Goal: Information Seeking & Learning: Learn about a topic

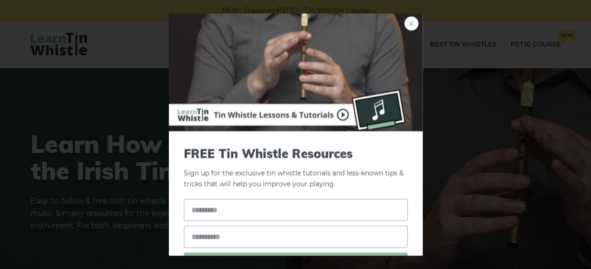
click at [404, 25] on link "×" at bounding box center [411, 23] width 14 height 14
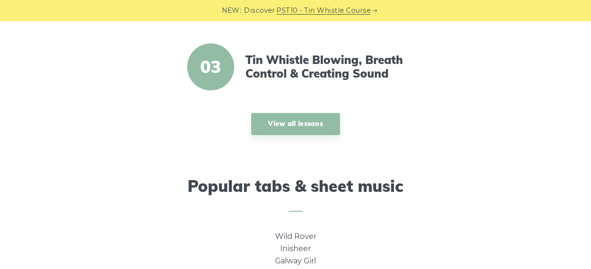
scroll to position [478, 0]
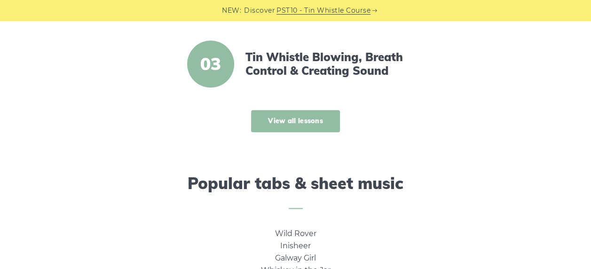
click at [293, 130] on link "View all lessons" at bounding box center [295, 121] width 89 height 22
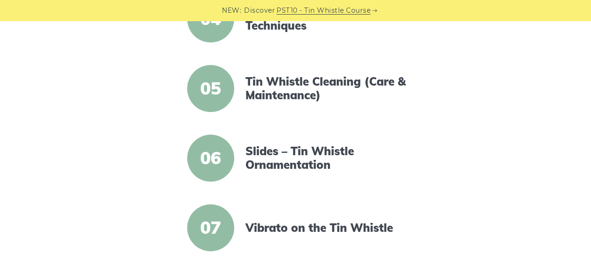
scroll to position [502, 0]
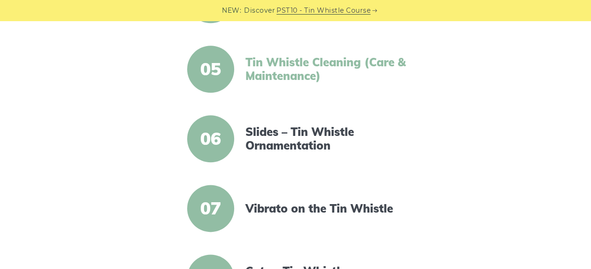
click at [252, 67] on link "Tin Whistle Cleaning (Care & Maintenance)" at bounding box center [326, 68] width 162 height 27
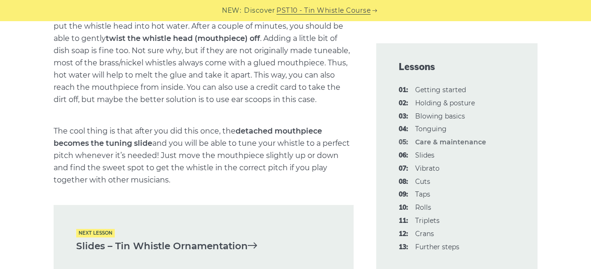
scroll to position [1305, 0]
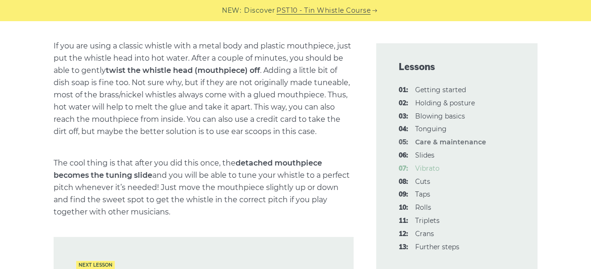
click at [422, 169] on link "07: Vibrato" at bounding box center [427, 168] width 24 height 8
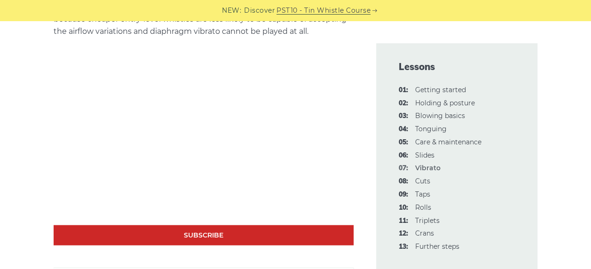
scroll to position [895, 0]
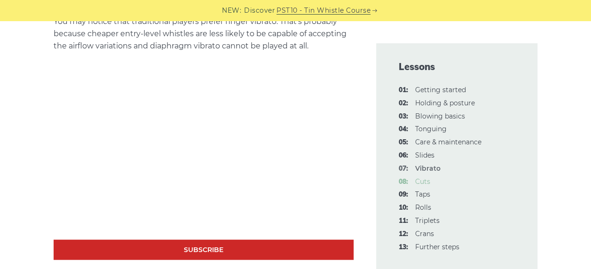
click at [420, 182] on link "08: Cuts" at bounding box center [422, 181] width 15 height 8
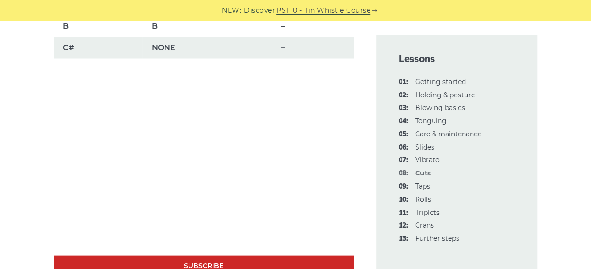
scroll to position [920, 0]
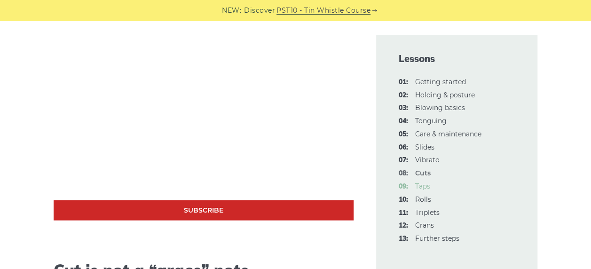
click at [423, 184] on link "09: Taps" at bounding box center [422, 186] width 15 height 8
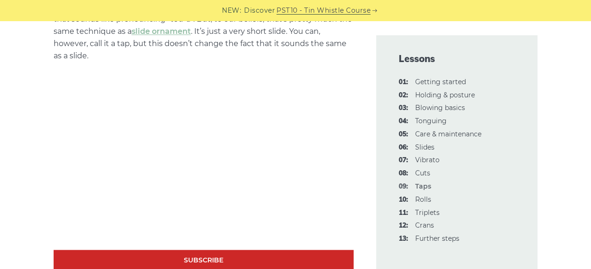
scroll to position [668, 0]
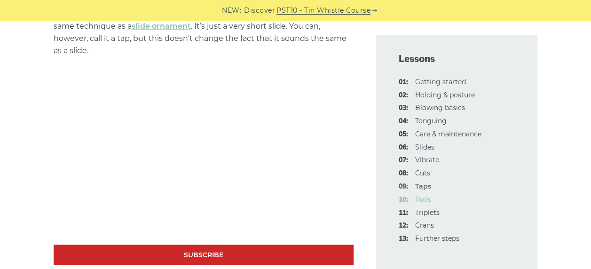
click at [420, 200] on link "10: Rolls" at bounding box center [423, 199] width 16 height 8
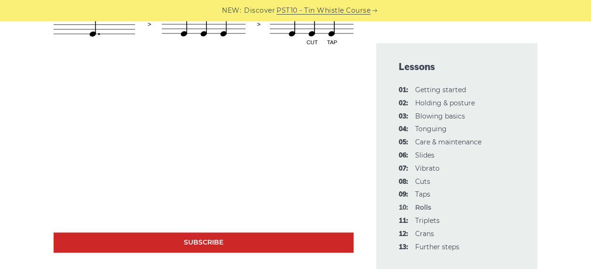
scroll to position [630, 0]
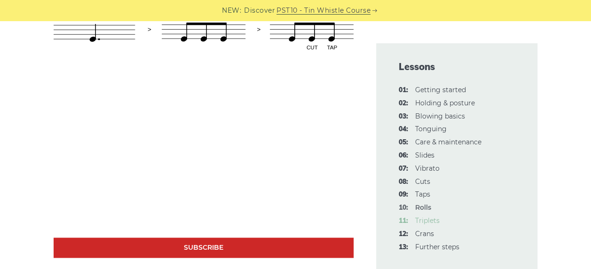
click at [418, 221] on link "11: Triplets" at bounding box center [427, 220] width 24 height 8
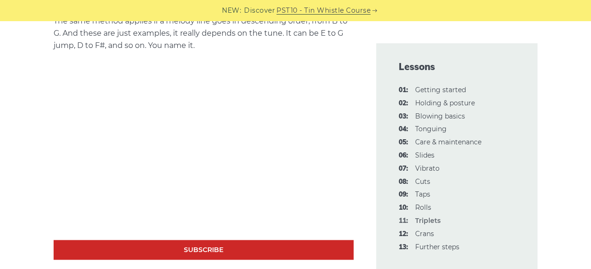
scroll to position [566, 0]
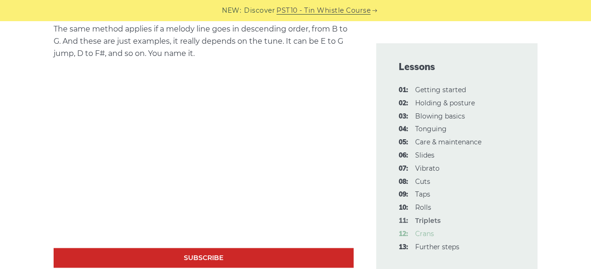
click at [424, 232] on link "12: Crans" at bounding box center [424, 233] width 19 height 8
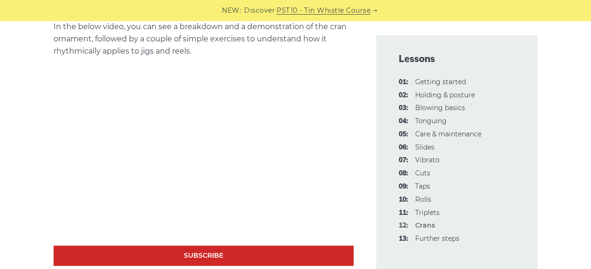
scroll to position [474, 0]
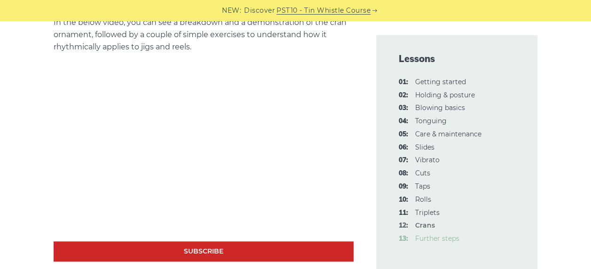
click at [428, 235] on link "13: Further steps" at bounding box center [437, 238] width 44 height 8
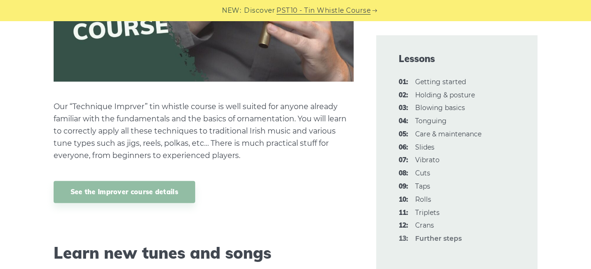
scroll to position [979, 0]
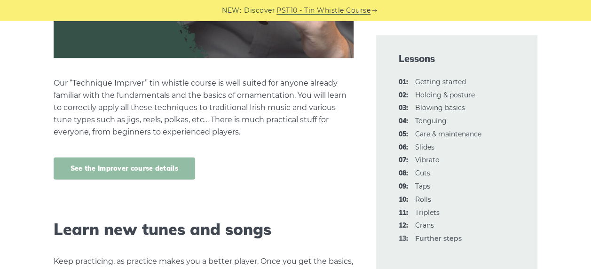
click at [141, 165] on link "See the Improver course details" at bounding box center [124, 168] width 141 height 22
